Goal: Task Accomplishment & Management: Manage account settings

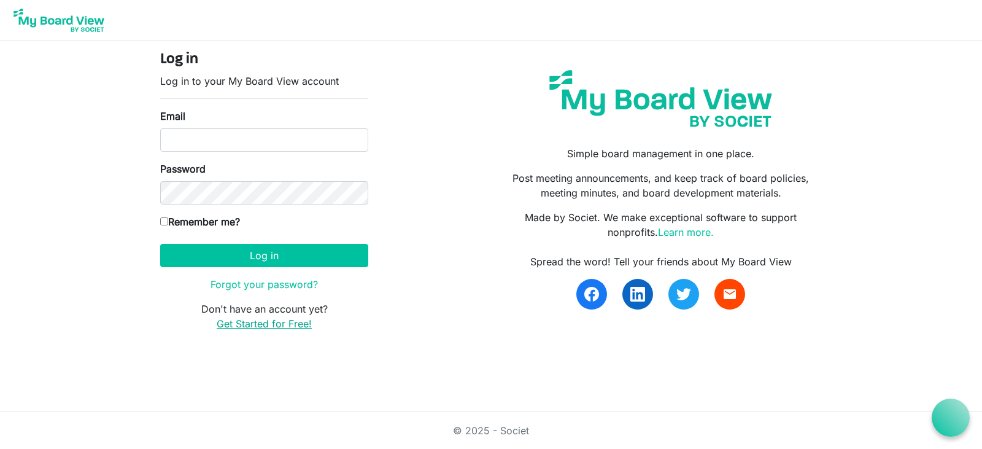
click at [264, 326] on link "Get Started for Free!" at bounding box center [264, 323] width 95 height 12
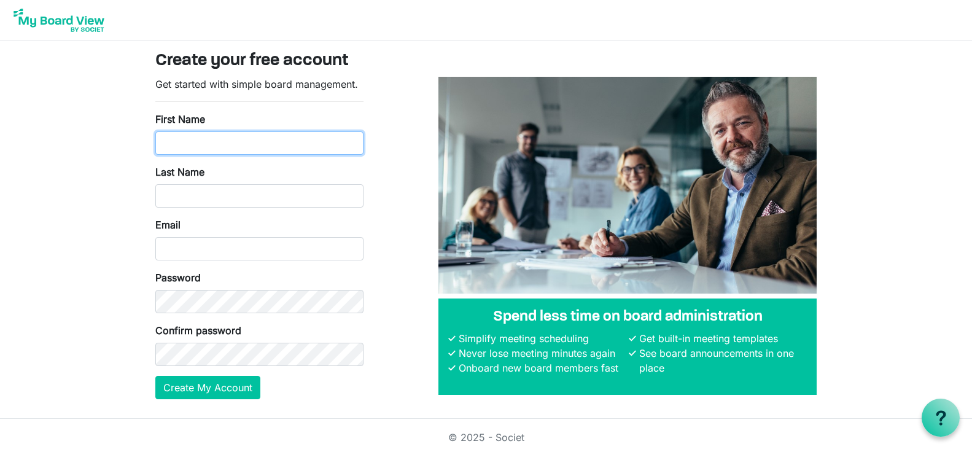
click at [208, 143] on input "First Name" at bounding box center [259, 142] width 208 height 23
type input "Debra"
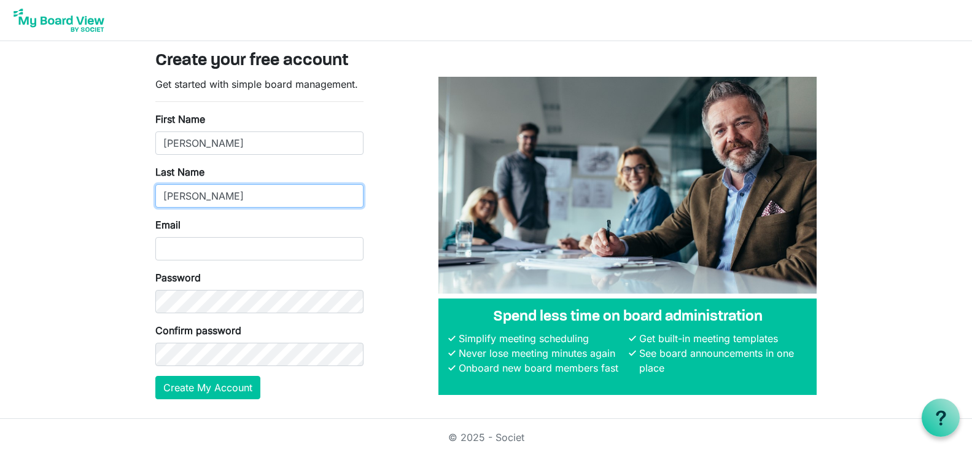
type input "Murphy"
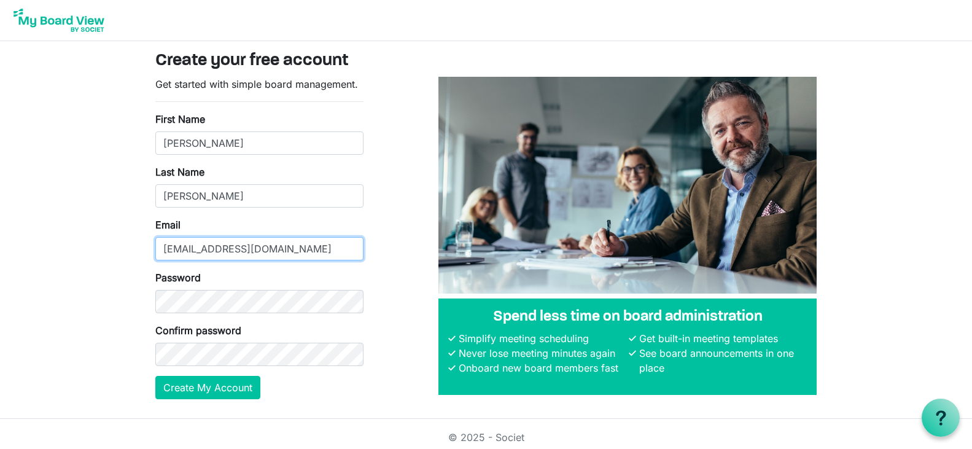
type input "dmurphy@hfcsd.org"
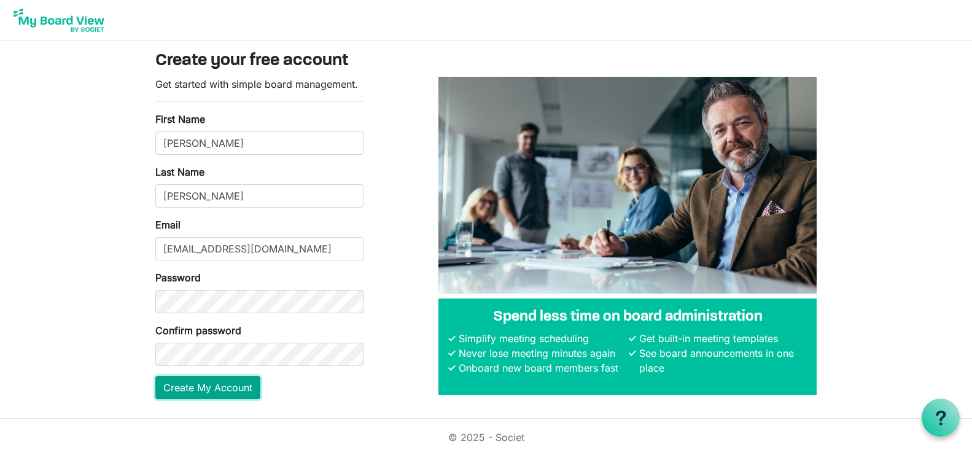
click at [229, 388] on button "Create My Account" at bounding box center [207, 387] width 105 height 23
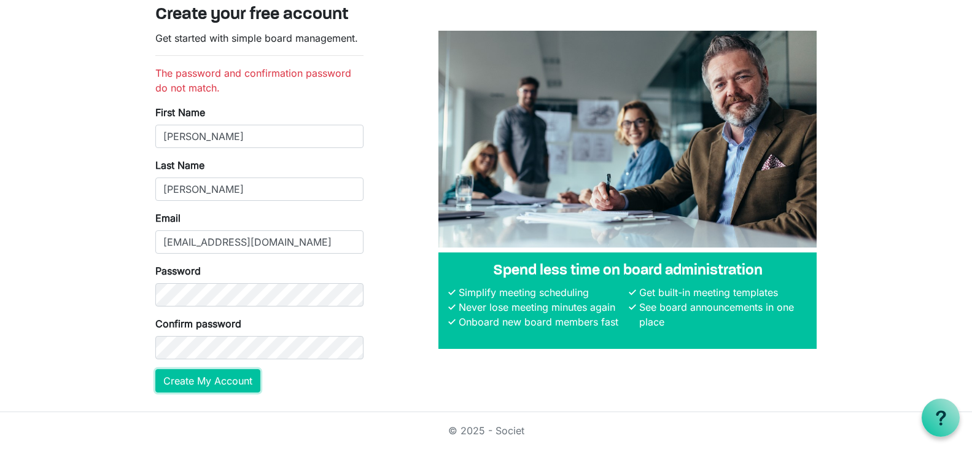
scroll to position [46, 0]
click at [236, 379] on button "Create My Account" at bounding box center [207, 380] width 105 height 23
click at [244, 381] on button "Create My Account" at bounding box center [207, 380] width 105 height 23
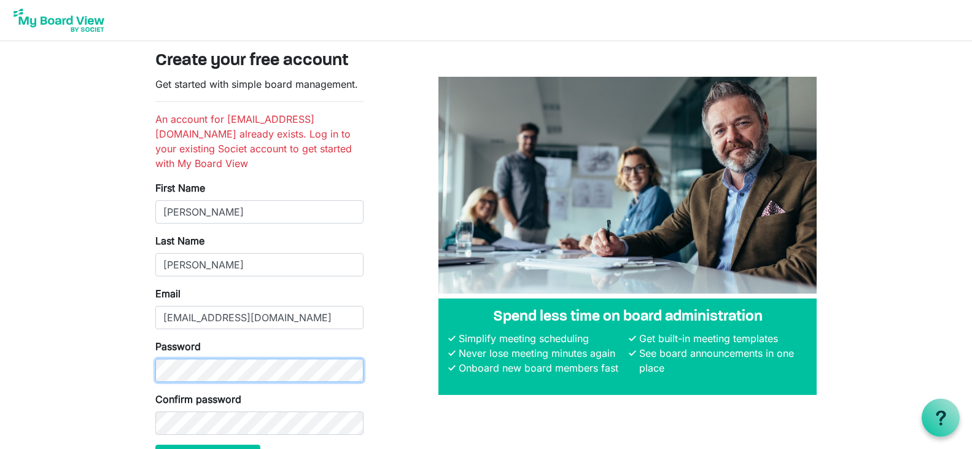
click at [150, 356] on div "Get started with simple board management. An account for dmurphy@hfcsd.org alre…" at bounding box center [259, 277] width 226 height 401
drag, startPoint x: 150, startPoint y: 354, endPoint x: 346, endPoint y: 433, distance: 210.9
click at [346, 433] on form "Get started with simple board management. An account for dmurphy@hfcsd.org alre…" at bounding box center [259, 272] width 208 height 391
click at [104, 368] on body "Create your free account Get started with simple board management. An account f…" at bounding box center [486, 243] width 972 height 487
drag, startPoint x: 175, startPoint y: 393, endPoint x: 404, endPoint y: 408, distance: 230.0
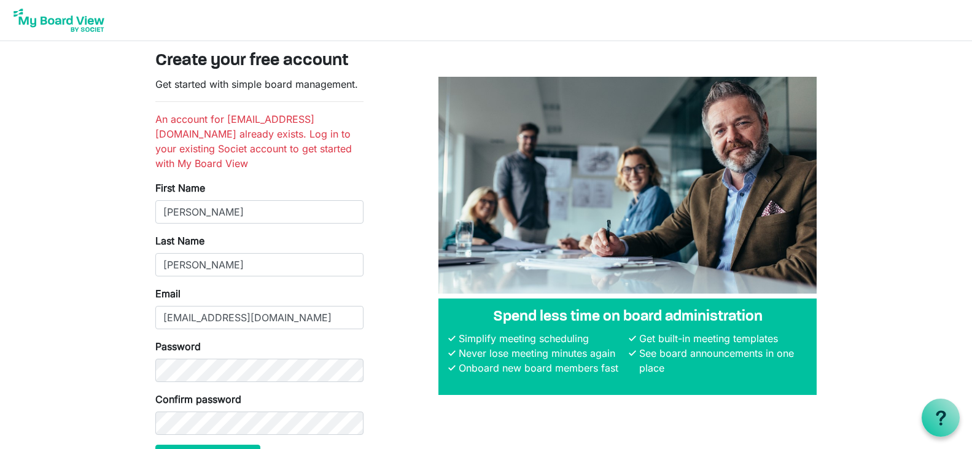
click at [405, 411] on div "Get started with simple board management. An account for dmurphy@hfcsd.org alre…" at bounding box center [486, 277] width 680 height 401
click at [120, 374] on body "Create your free account Get started with simple board management. An account f…" at bounding box center [486, 243] width 972 height 487
click at [196, 444] on button "Create My Account" at bounding box center [207, 455] width 105 height 23
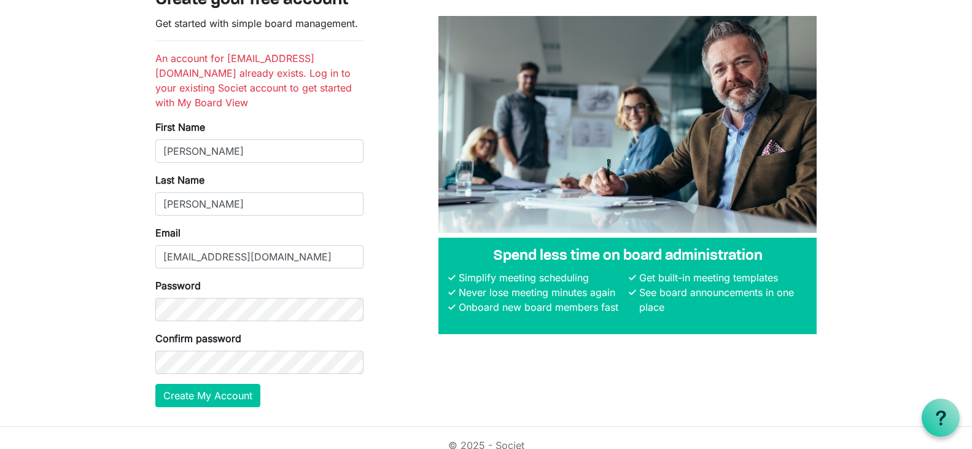
click at [402, 373] on div "Get started with simple board management. An account for dmurphy@hfcsd.org alre…" at bounding box center [486, 216] width 680 height 401
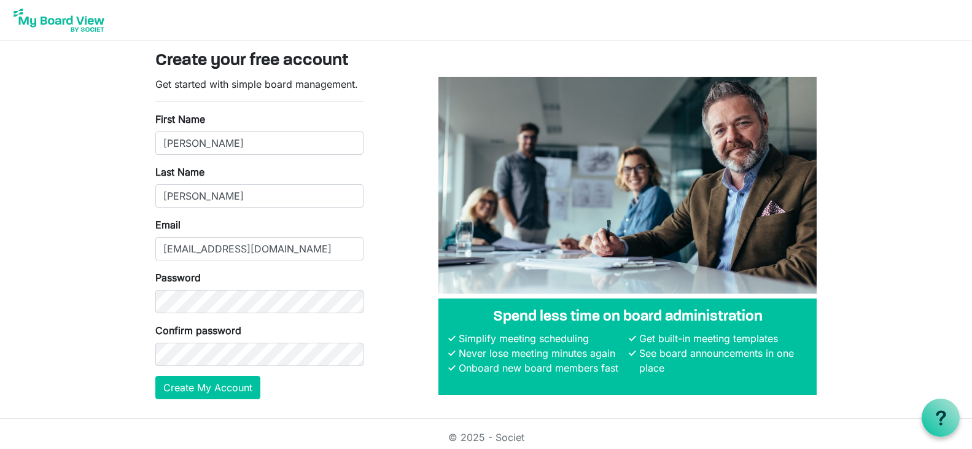
drag, startPoint x: 62, startPoint y: 14, endPoint x: 99, endPoint y: 13, distance: 36.8
click at [62, 14] on img at bounding box center [59, 20] width 98 height 31
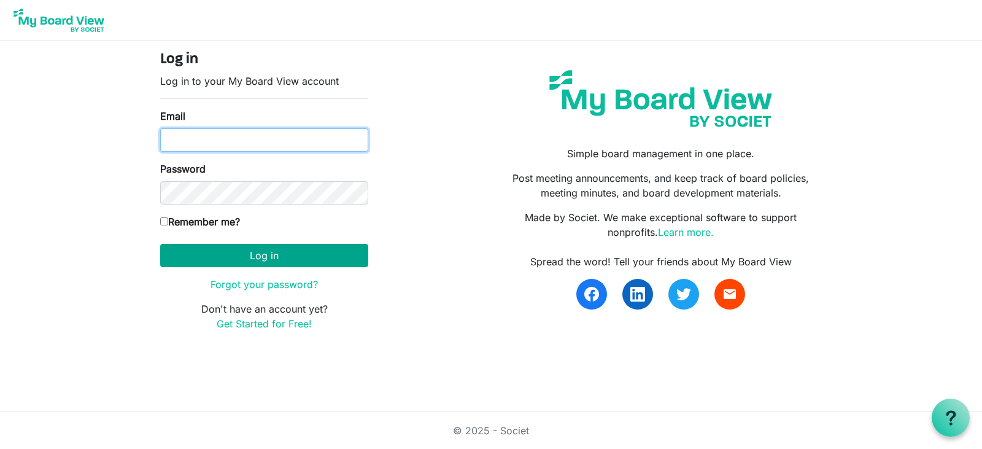
type input "[EMAIL_ADDRESS][DOMAIN_NAME]"
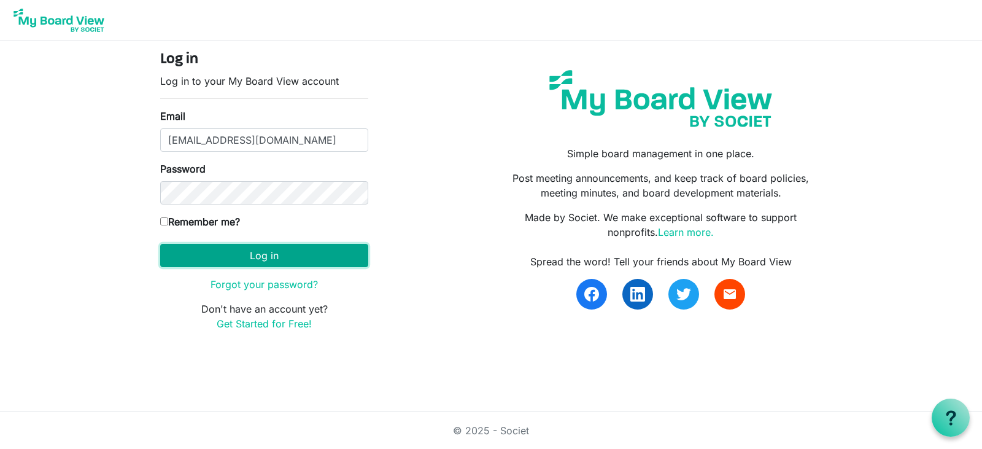
click at [300, 256] on button "Log in" at bounding box center [264, 255] width 208 height 23
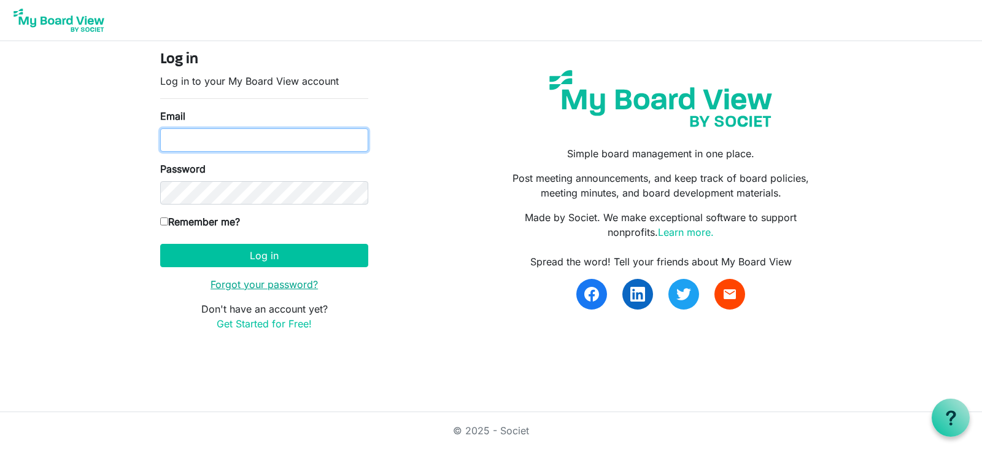
type input "[EMAIL_ADDRESS][DOMAIN_NAME]"
click at [284, 280] on link "Forgot your password?" at bounding box center [264, 284] width 107 height 12
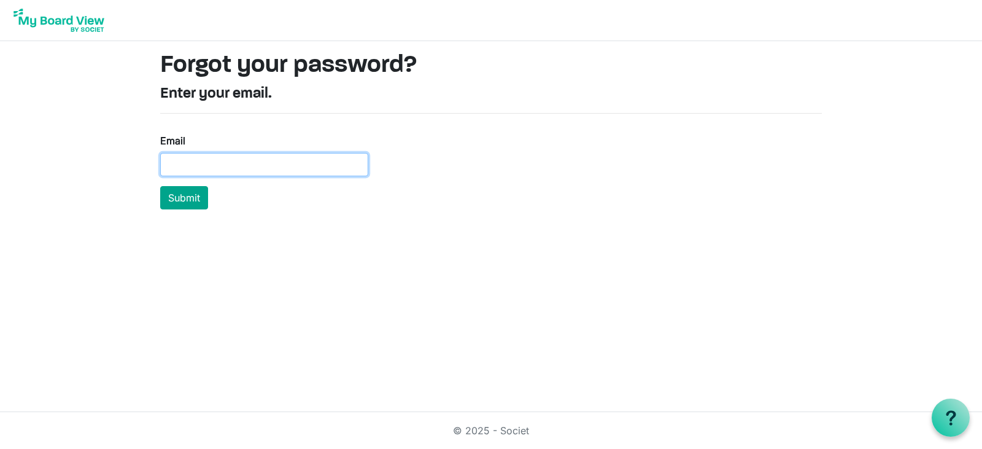
type input "[EMAIL_ADDRESS][DOMAIN_NAME]"
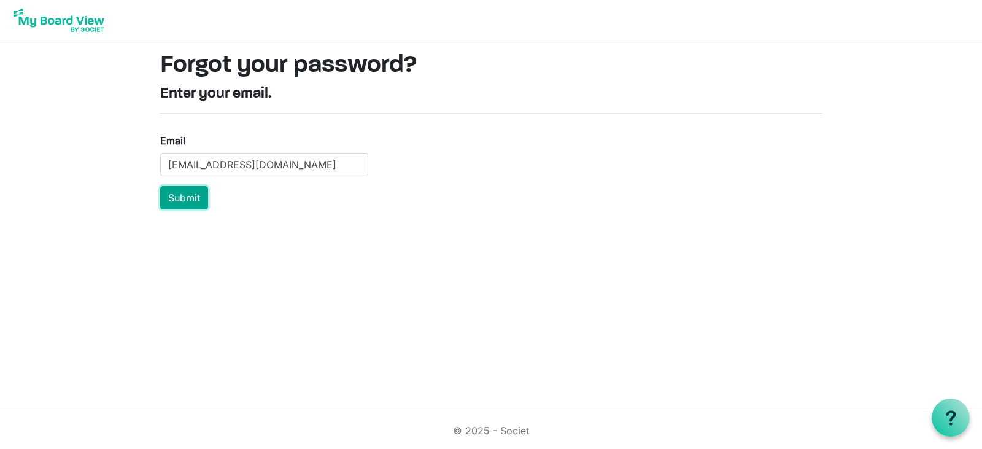
click at [179, 196] on button "Submit" at bounding box center [184, 197] width 48 height 23
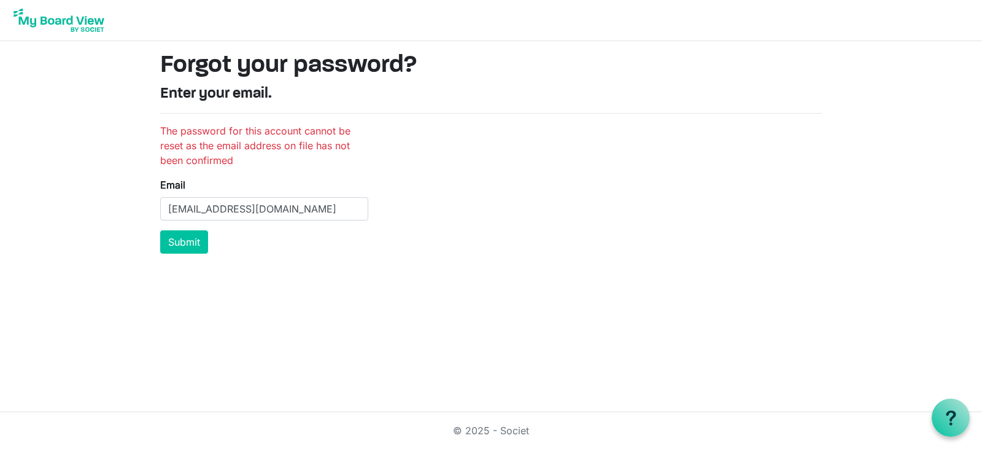
click at [469, 184] on div "The password for this account cannot be reset as the email address on file has …" at bounding box center [491, 188] width 680 height 130
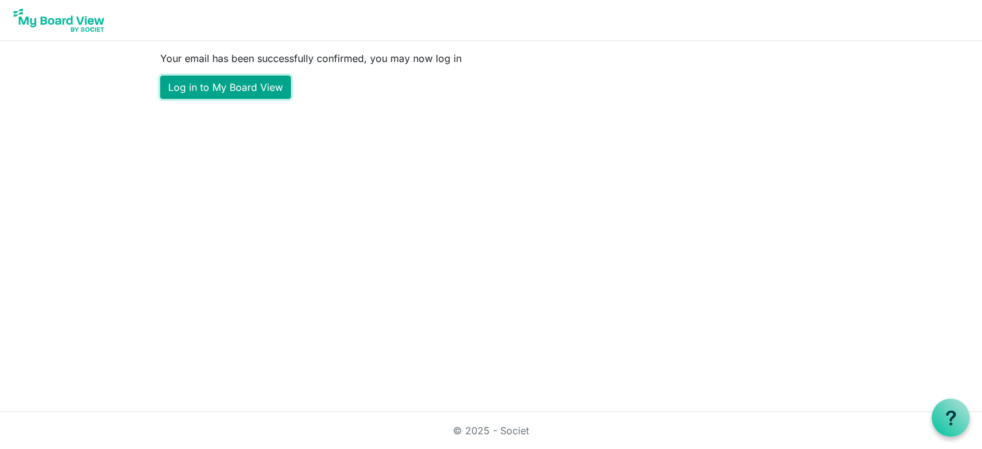
drag, startPoint x: 0, startPoint y: 0, endPoint x: 265, endPoint y: 89, distance: 279.7
click at [265, 89] on link "Log in to My Board View" at bounding box center [225, 86] width 131 height 23
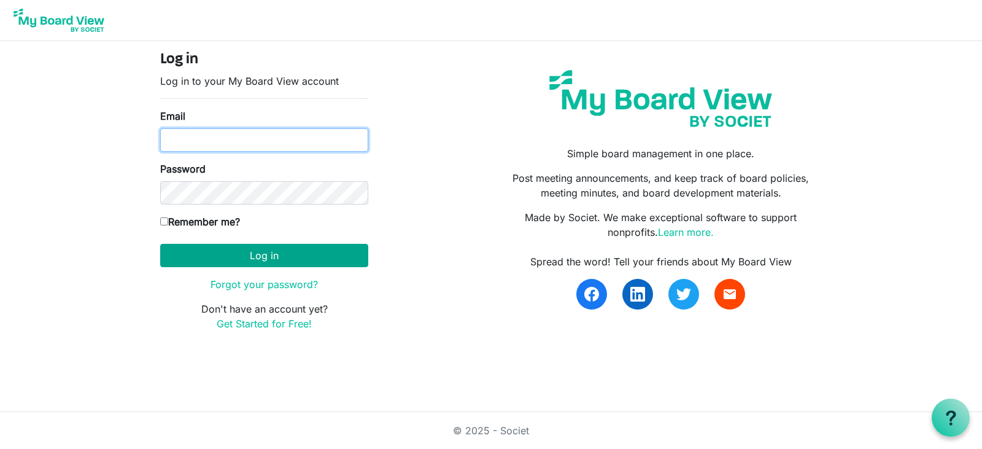
type input "[EMAIL_ADDRESS][DOMAIN_NAME]"
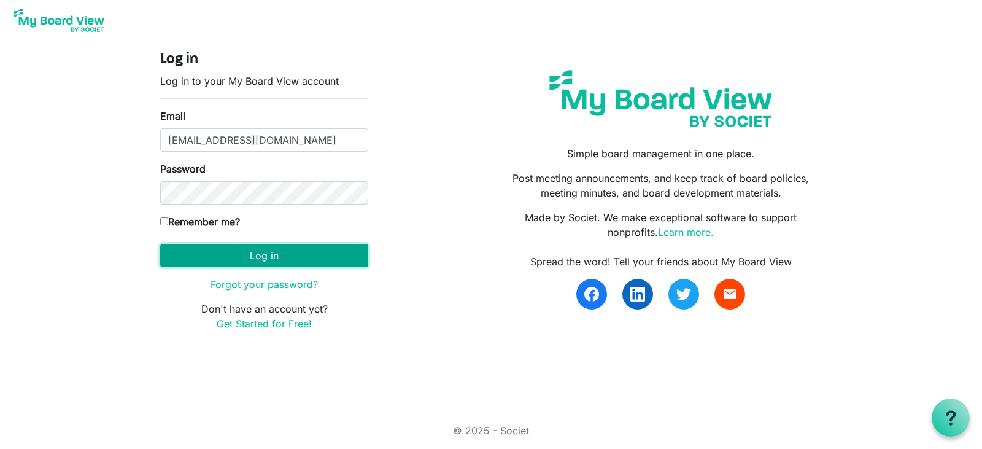
click at [217, 256] on button "Log in" at bounding box center [264, 255] width 208 height 23
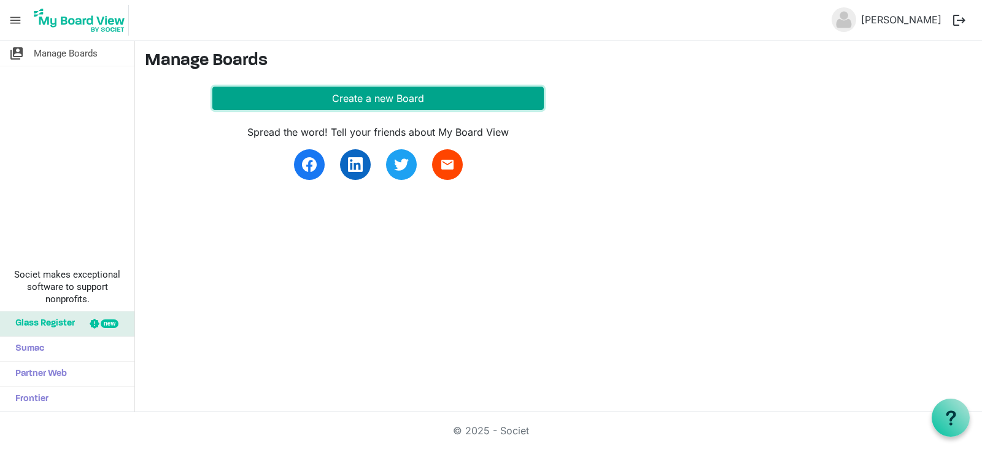
click at [363, 101] on button "Create a new Board" at bounding box center [377, 98] width 331 height 23
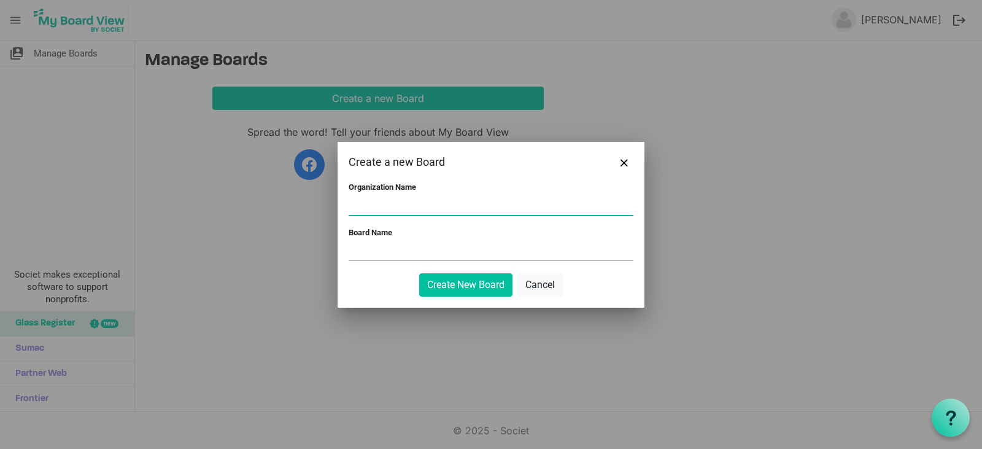
type input "H"
type input "Murphy RR"
click at [399, 252] on input "Board Name" at bounding box center [491, 251] width 285 height 18
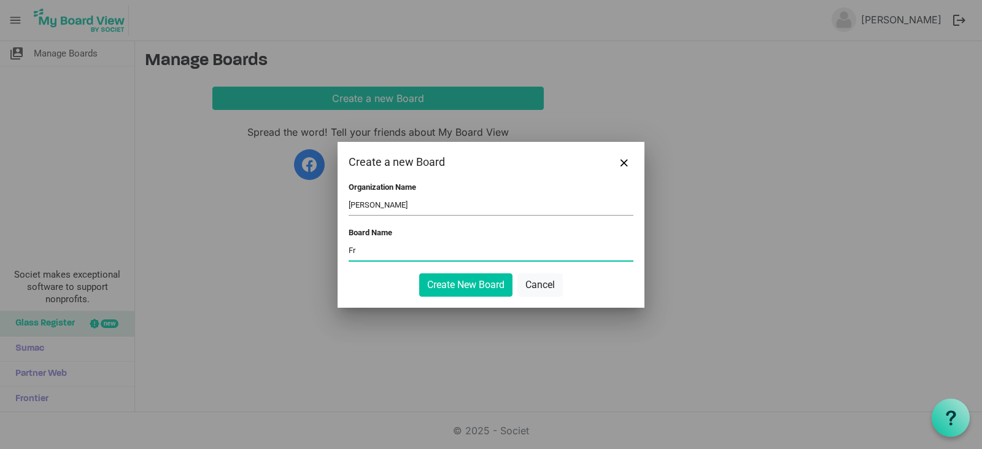
type input "F"
type input "C"
type input "Chillax"
click at [504, 279] on button "Create New Board" at bounding box center [465, 284] width 93 height 23
click at [451, 282] on button "Create New Board" at bounding box center [465, 284] width 93 height 23
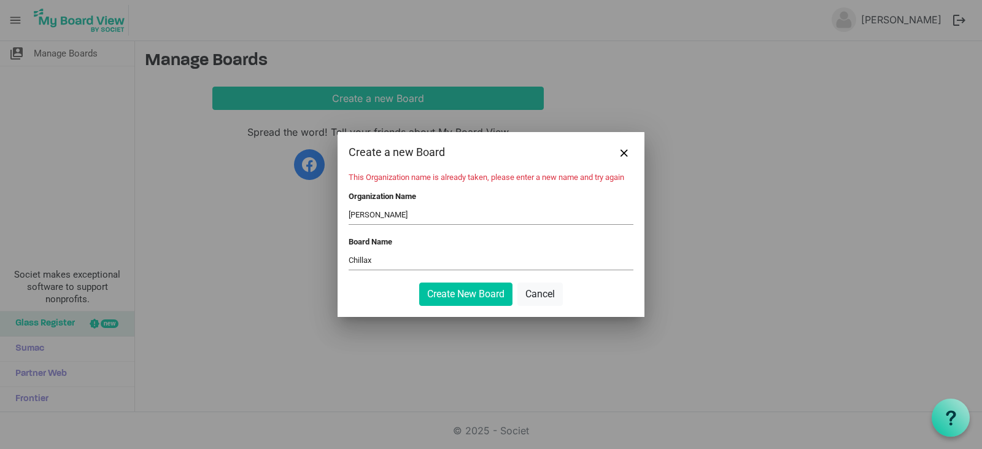
click at [392, 211] on input "Murphy RR" at bounding box center [491, 215] width 285 height 18
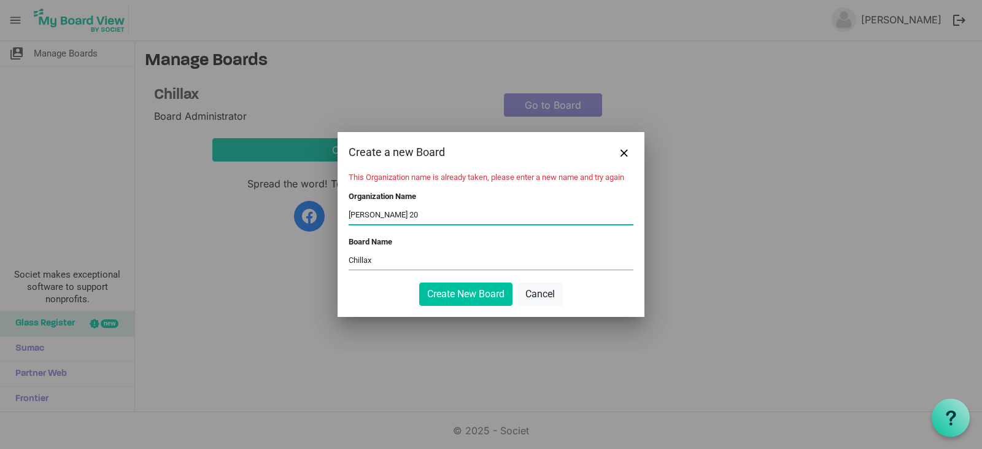
drag, startPoint x: 398, startPoint y: 214, endPoint x: 376, endPoint y: 214, distance: 22.7
click at [376, 214] on input "Murphy RR 20" at bounding box center [491, 215] width 285 height 18
type input "MurphyRR 2025"
click at [433, 296] on button "Create New Board" at bounding box center [465, 293] width 93 height 23
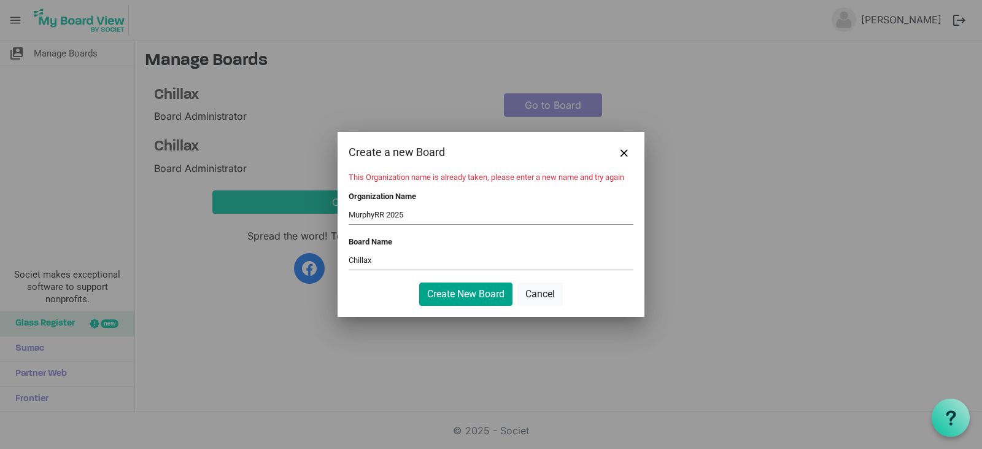
click at [449, 296] on button "Create New Board" at bounding box center [465, 293] width 93 height 23
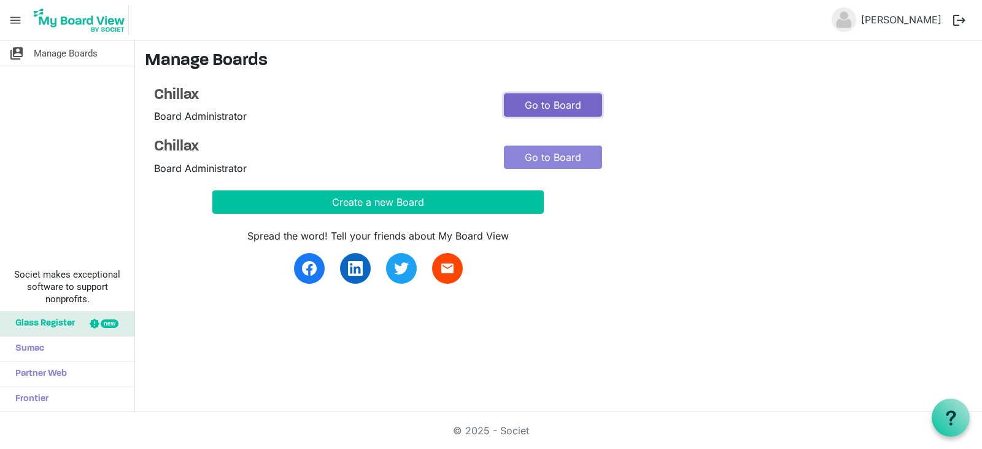
click at [584, 104] on link "Go to Board" at bounding box center [553, 104] width 98 height 23
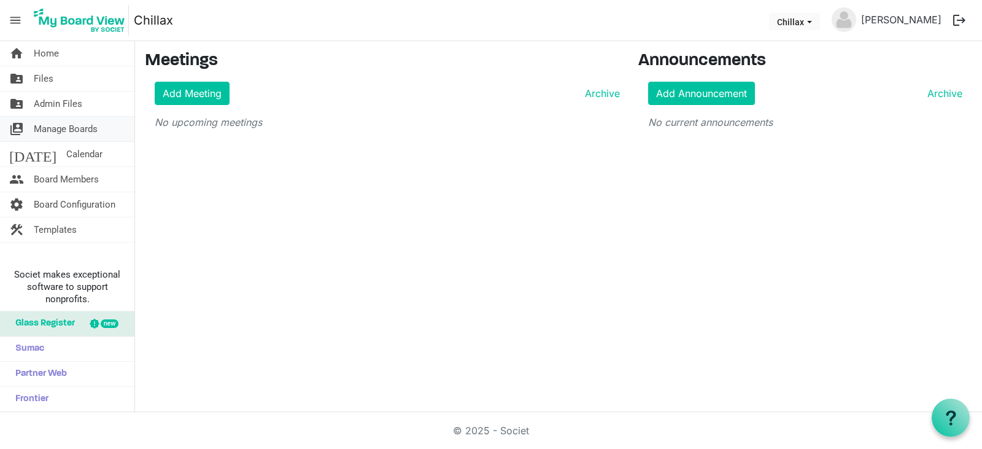
click at [70, 131] on span "Manage Boards" at bounding box center [66, 129] width 64 height 25
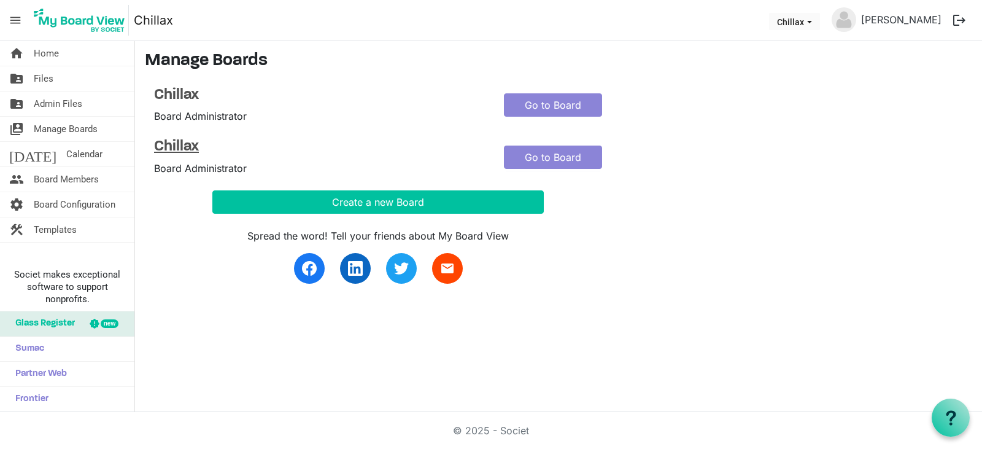
drag, startPoint x: 543, startPoint y: 160, endPoint x: 189, endPoint y: 138, distance: 354.2
click at [182, 142] on h4 "Chillax" at bounding box center [319, 147] width 331 height 18
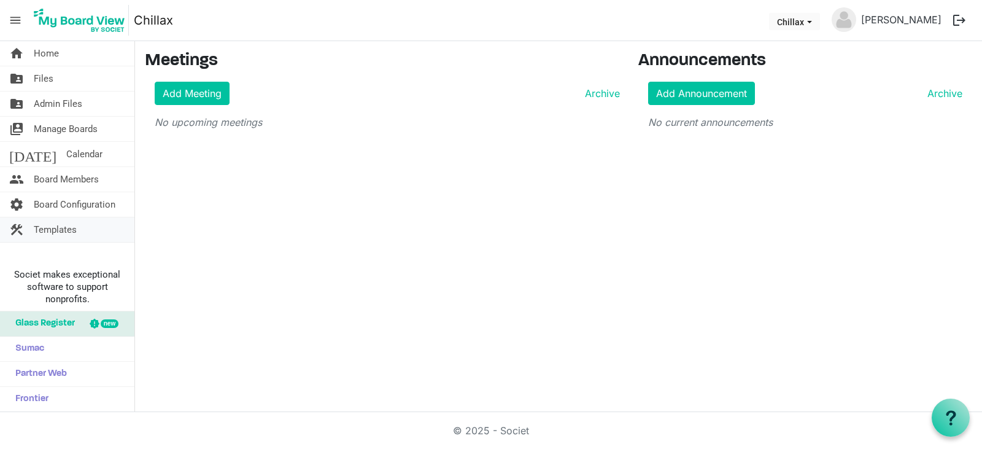
click at [56, 232] on span "Templates" at bounding box center [55, 229] width 43 height 25
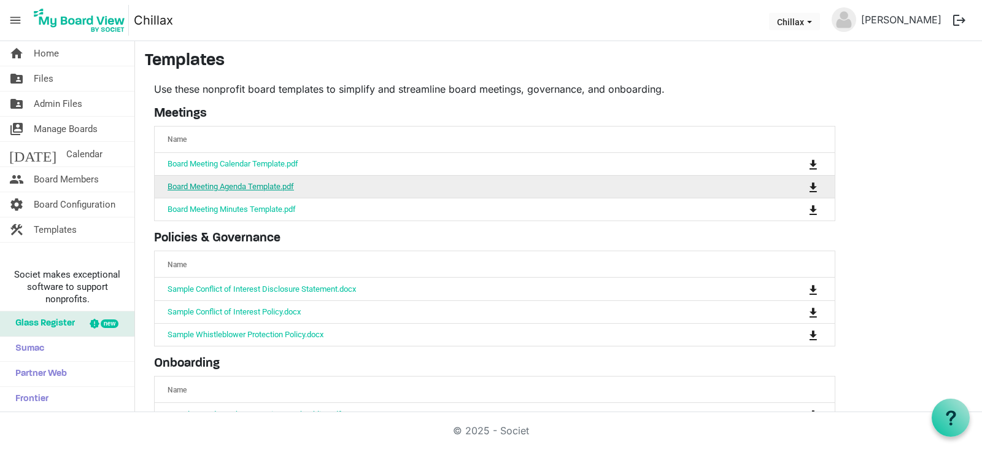
click at [193, 185] on link "Board Meeting Agenda Template.pdf" at bounding box center [231, 186] width 126 height 9
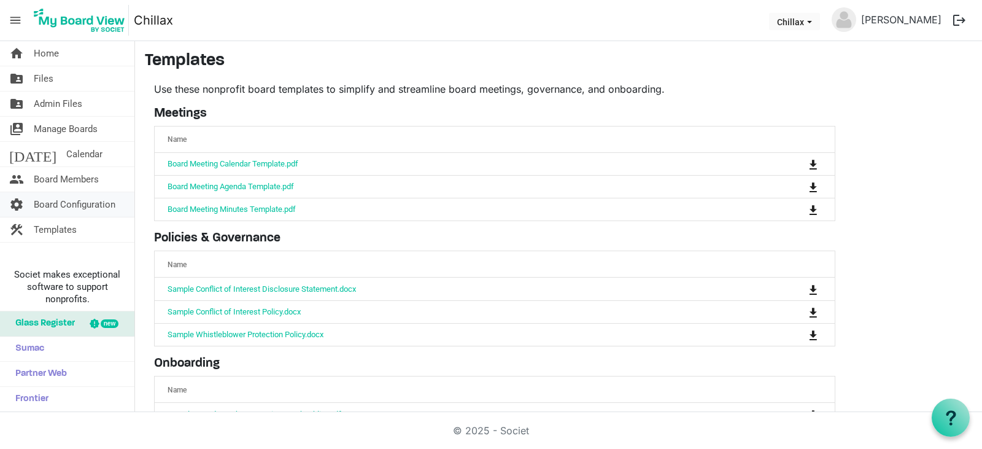
click at [75, 207] on span "Board Configuration" at bounding box center [75, 204] width 82 height 25
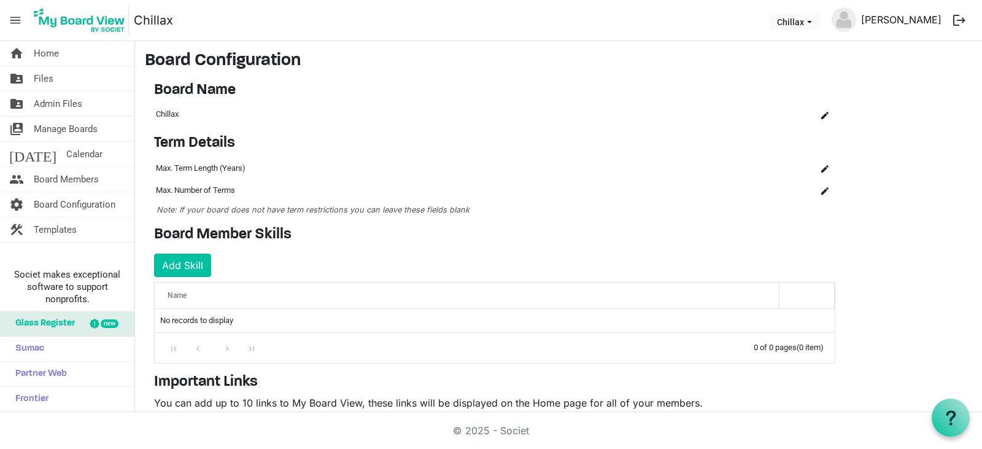
click at [899, 20] on link "[PERSON_NAME]" at bounding box center [901, 19] width 90 height 25
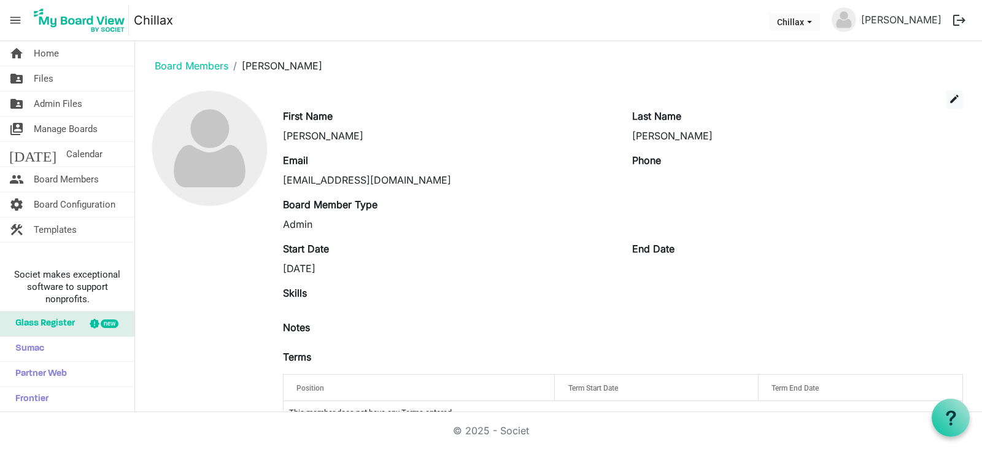
click at [21, 17] on span "menu" at bounding box center [15, 20] width 23 height 23
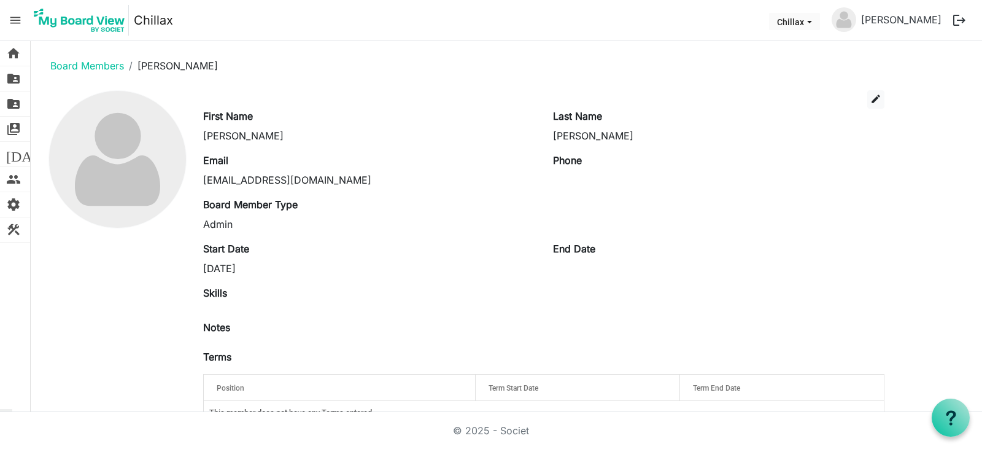
scroll to position [33, 0]
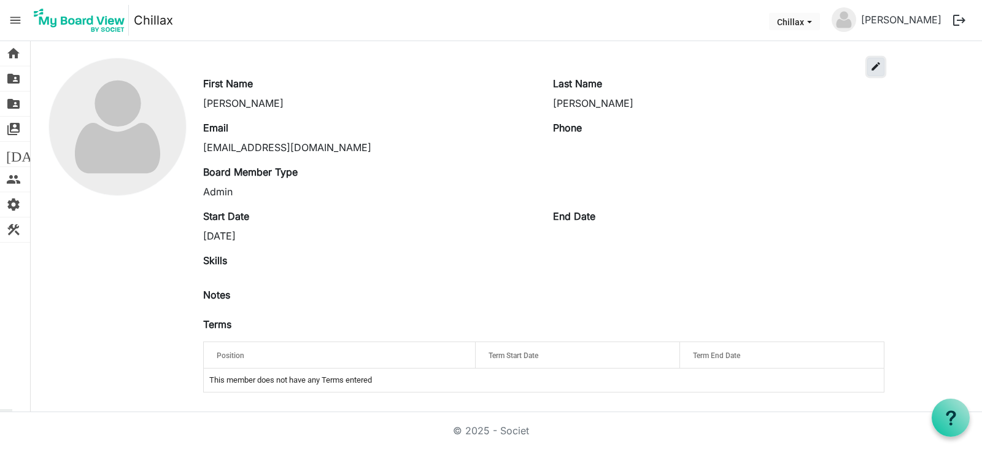
click at [876, 71] on span "edit" at bounding box center [875, 66] width 11 height 11
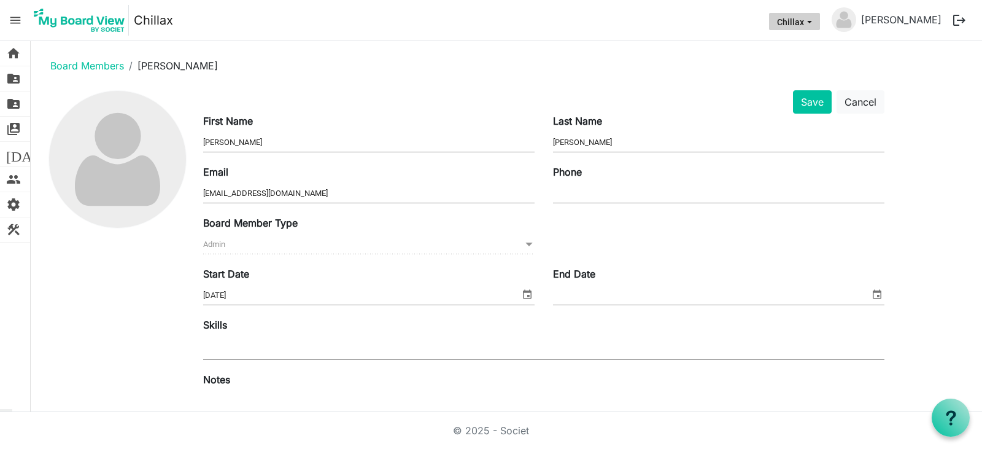
click at [791, 17] on button "Chillax" at bounding box center [794, 21] width 51 height 17
click at [902, 17] on link "[PERSON_NAME]" at bounding box center [901, 19] width 90 height 25
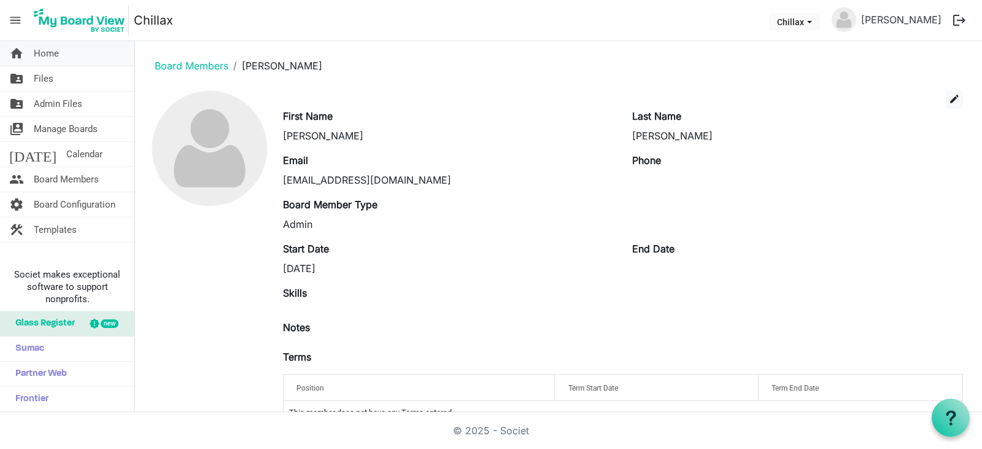
click at [41, 56] on span "Home" at bounding box center [46, 53] width 25 height 25
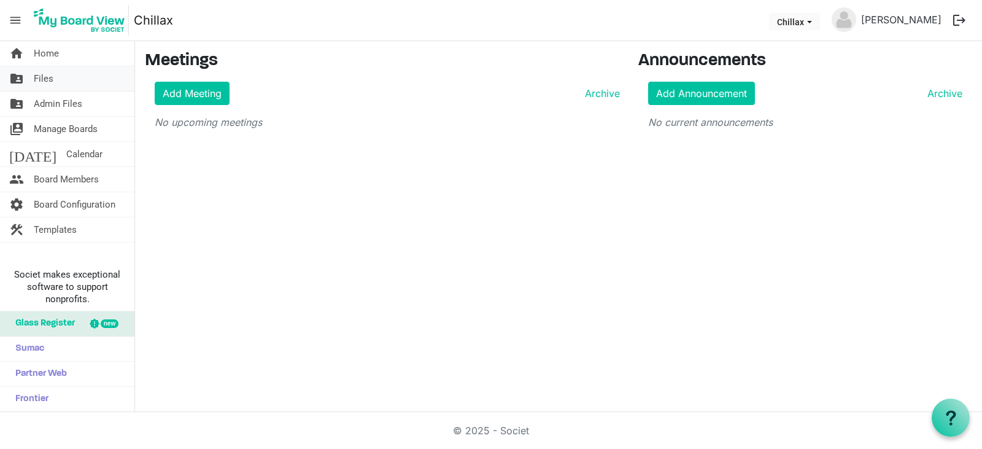
click at [78, 80] on link "folder_shared Files" at bounding box center [67, 78] width 134 height 25
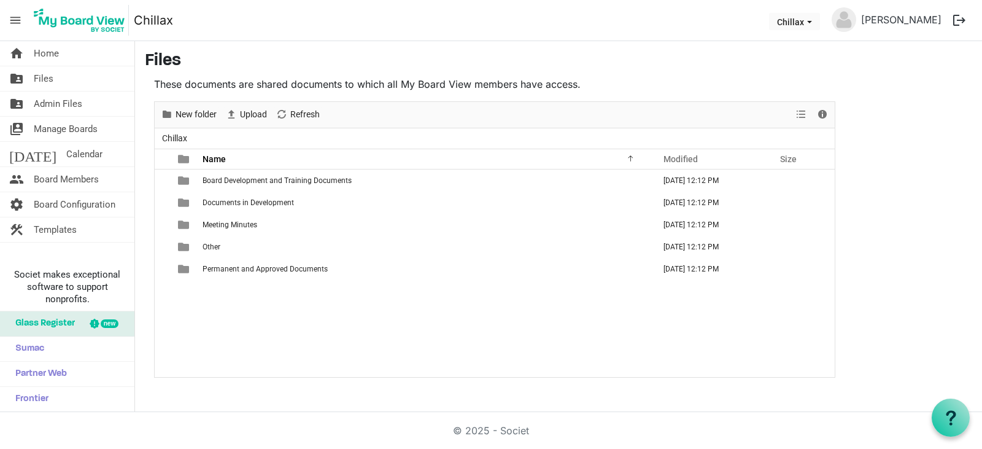
click at [13, 19] on span "menu" at bounding box center [15, 20] width 23 height 23
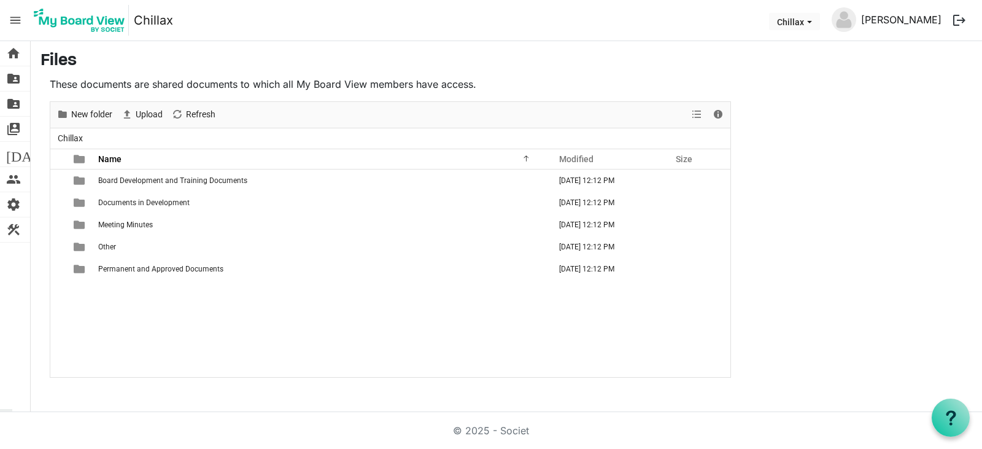
click at [929, 17] on link "[PERSON_NAME]" at bounding box center [901, 19] width 90 height 25
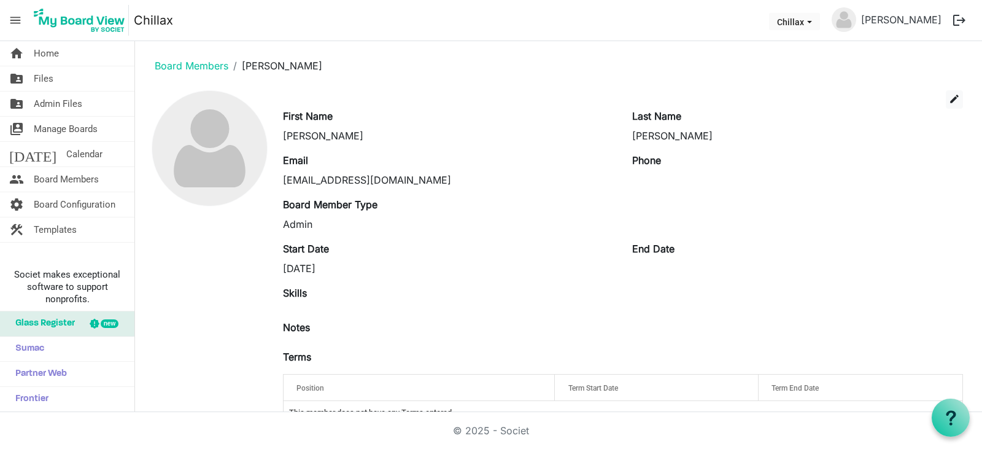
click at [959, 15] on button "logout" at bounding box center [959, 20] width 26 height 26
